Goal: Transaction & Acquisition: Purchase product/service

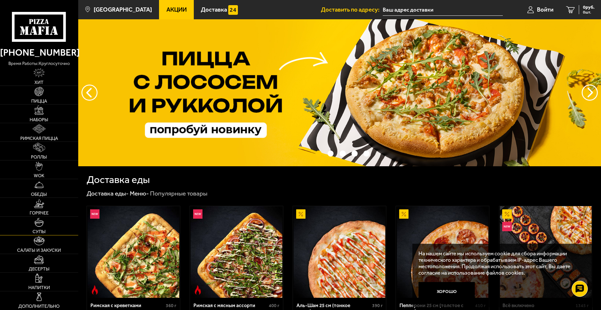
click at [40, 225] on img at bounding box center [38, 222] width 9 height 9
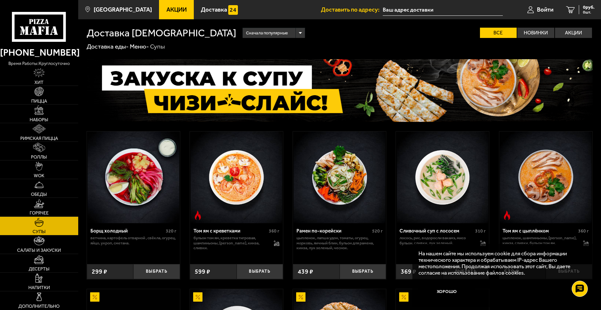
click at [397, 10] on input "text" at bounding box center [443, 10] width 120 height 12
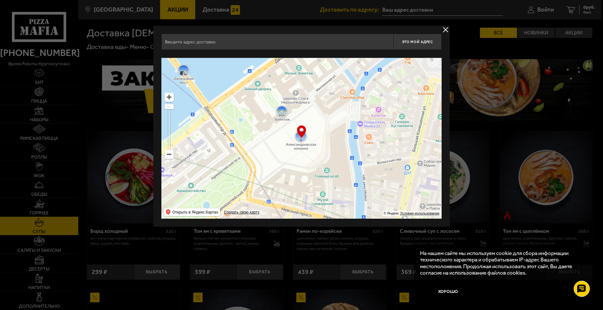
click at [189, 42] on input "text" at bounding box center [277, 42] width 232 height 16
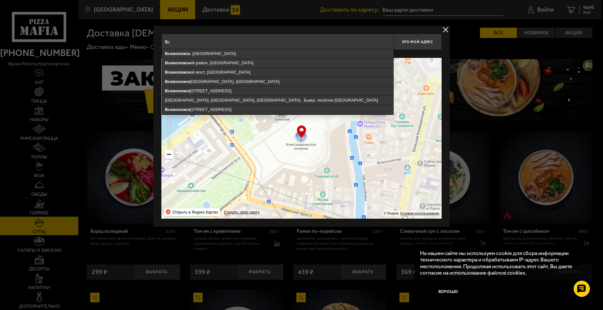
type input "В"
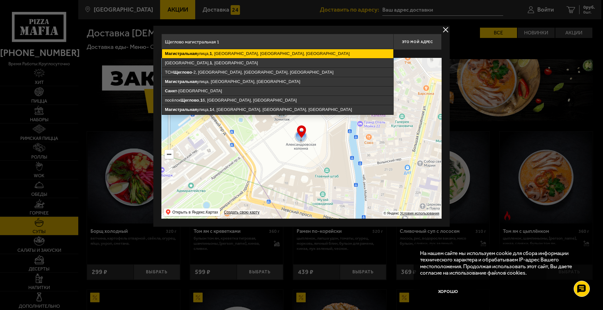
click at [254, 54] on ymaps "[STREET_ADDRESS]" at bounding box center [277, 53] width 231 height 9
type input "[STREET_ADDRESS]"
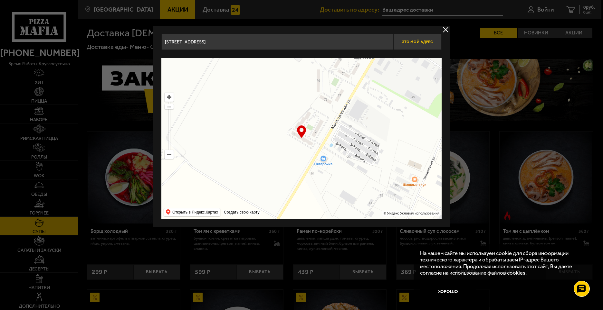
click at [426, 42] on span "Это мой адрес" at bounding box center [417, 42] width 31 height 4
